Goal: Information Seeking & Learning: Learn about a topic

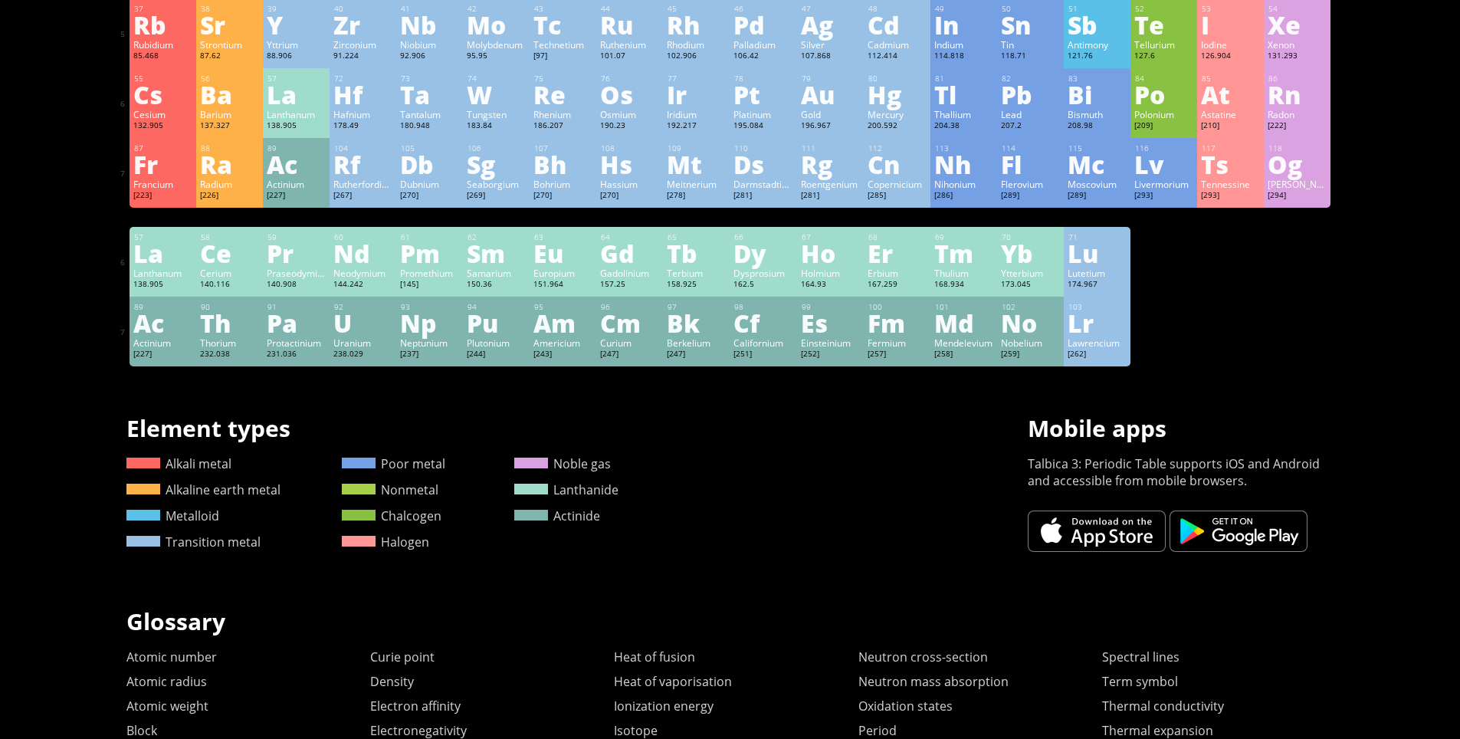
scroll to position [383, 0]
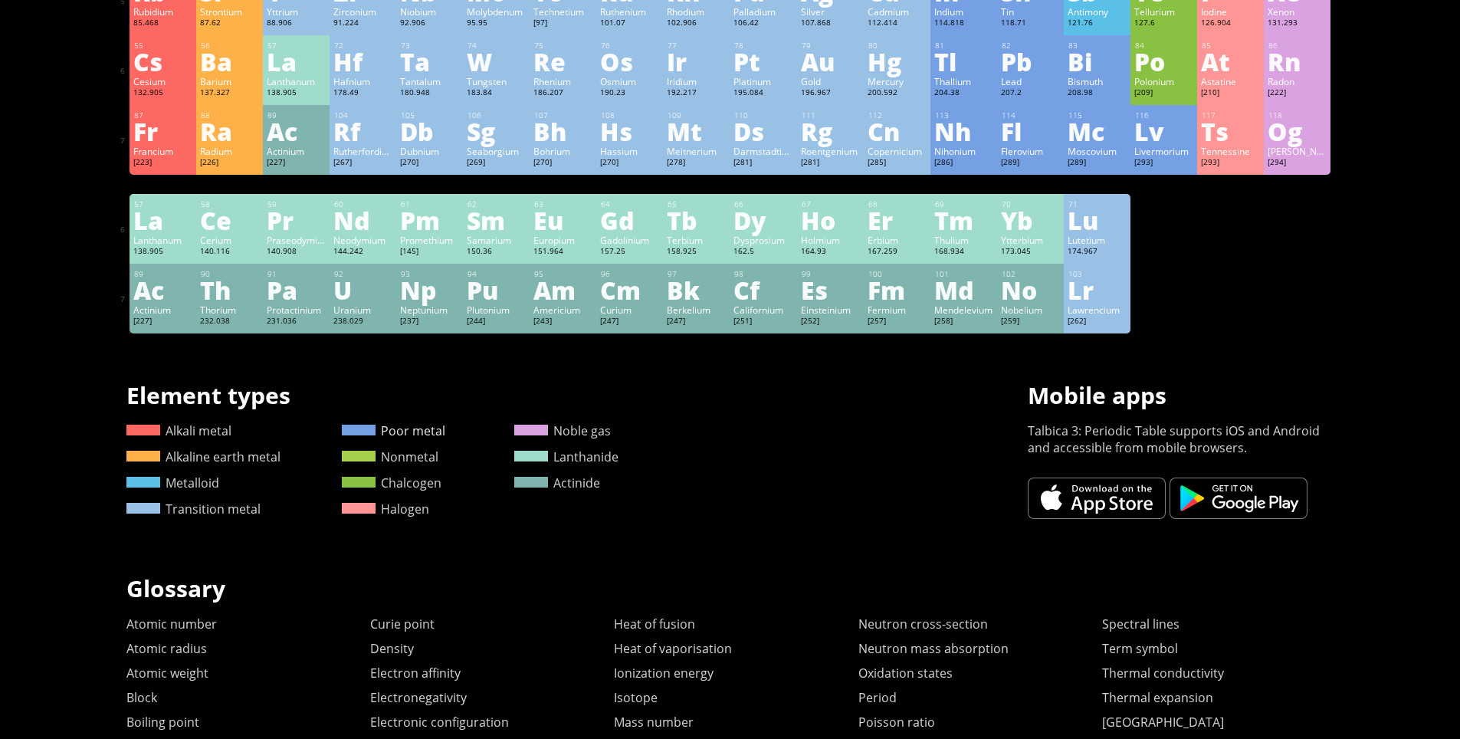
click at [407, 429] on ya-tr-span "Poor metal" at bounding box center [413, 430] width 64 height 17
drag, startPoint x: 479, startPoint y: 431, endPoint x: 390, endPoint y: 428, distance: 88.9
click at [390, 428] on div "Alkali metal Alkaline earth metal Metalloid Transition metal Poor metal Nonmeta…" at bounding box center [372, 474] width 492 height 104
click at [784, 535] on div "Summary Molecular formula Molecular weight Exact mass Monoisotopic mass Classif…" at bounding box center [730, 266] width 1241 height 1299
drag, startPoint x: 310, startPoint y: 523, endPoint x: 177, endPoint y: 428, distance: 163.3
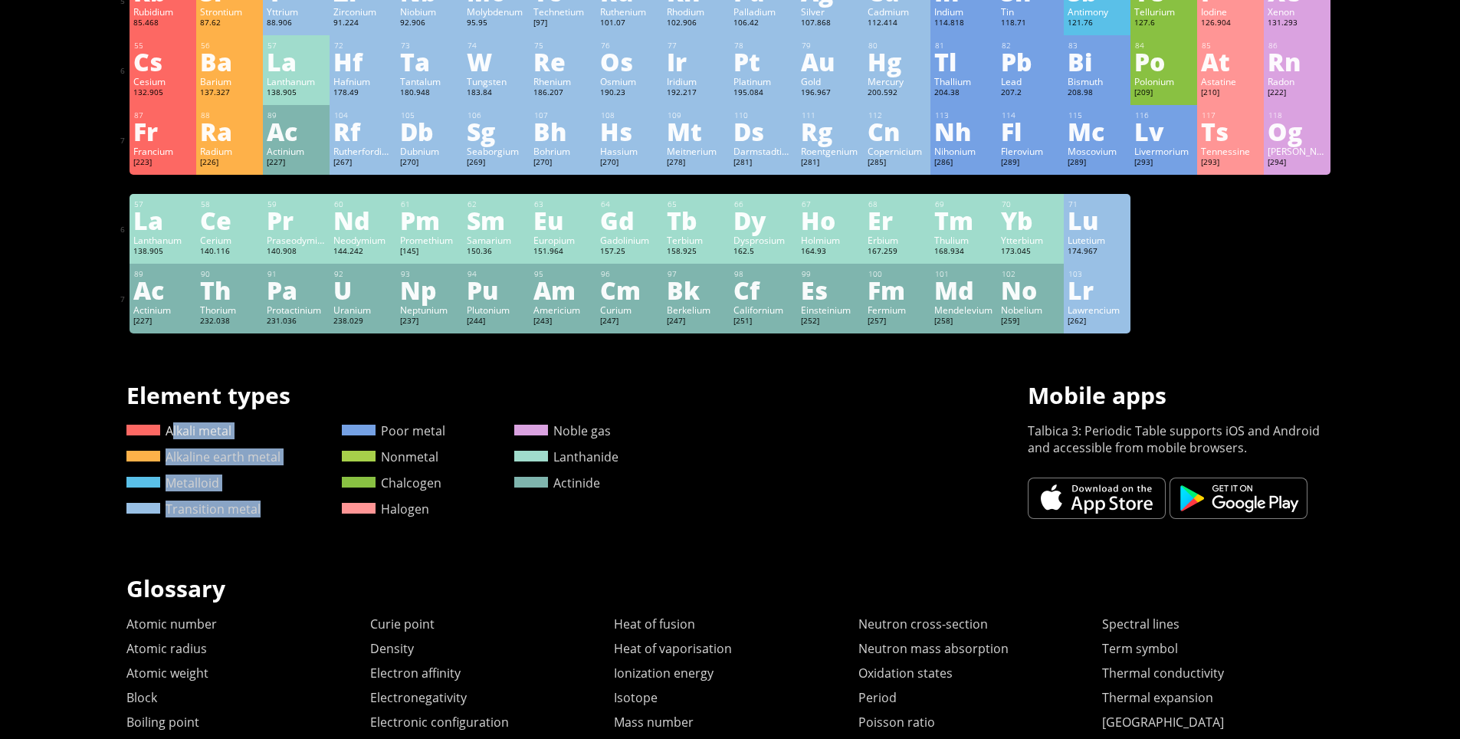
click at [177, 428] on div "Alkali metal Alkaline earth metal Metalloid Transition metal Poor metal Nonmeta…" at bounding box center [372, 474] width 492 height 104
click at [251, 439] on div "Alkali metal Alkaline earth metal Metalloid Transition metal" at bounding box center [203, 474] width 154 height 104
drag, startPoint x: 249, startPoint y: 430, endPoint x: 175, endPoint y: 426, distance: 74.4
click at [175, 426] on div "Alkali metal" at bounding box center [203, 430] width 154 height 17
click at [249, 489] on div "Metalloid" at bounding box center [203, 482] width 154 height 17
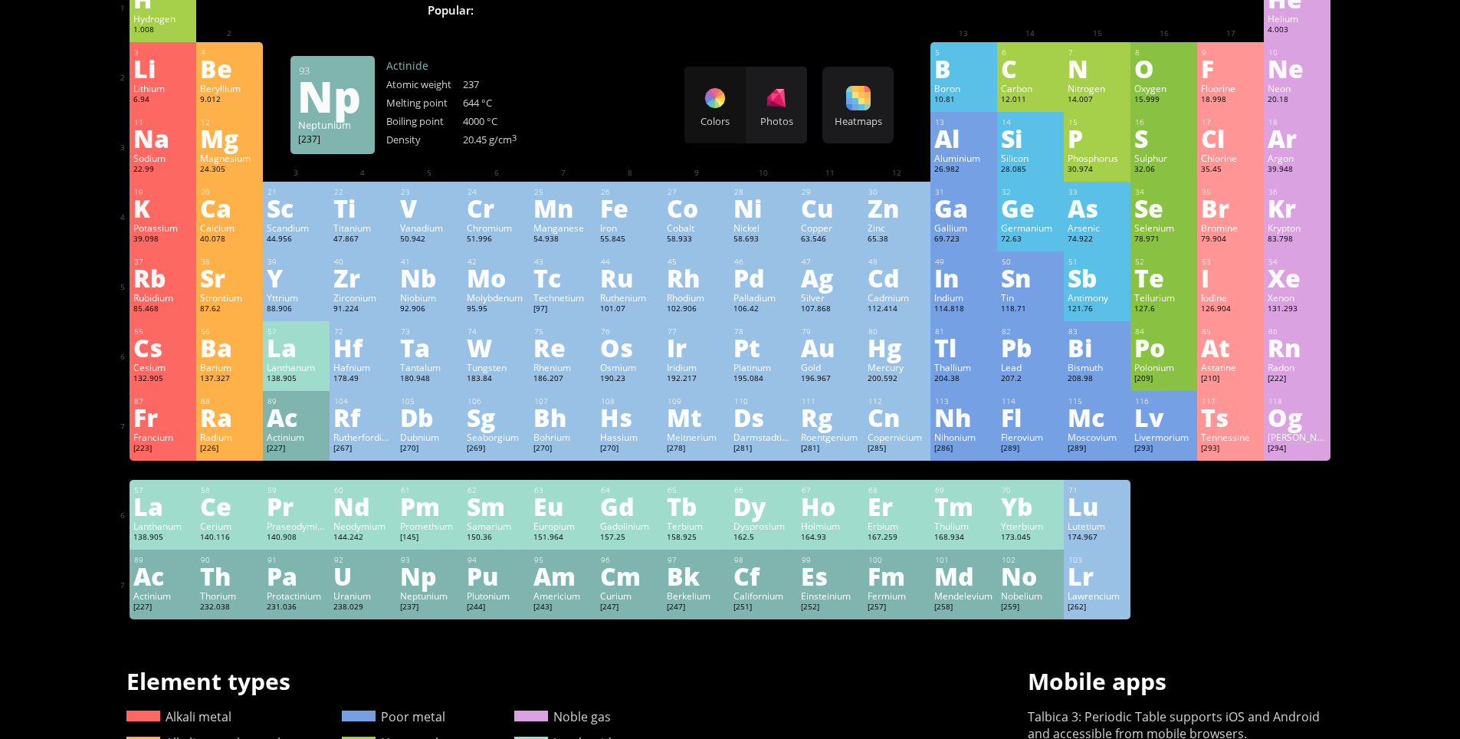
scroll to position [0, 0]
